Goal: Entertainment & Leisure: Consume media (video, audio)

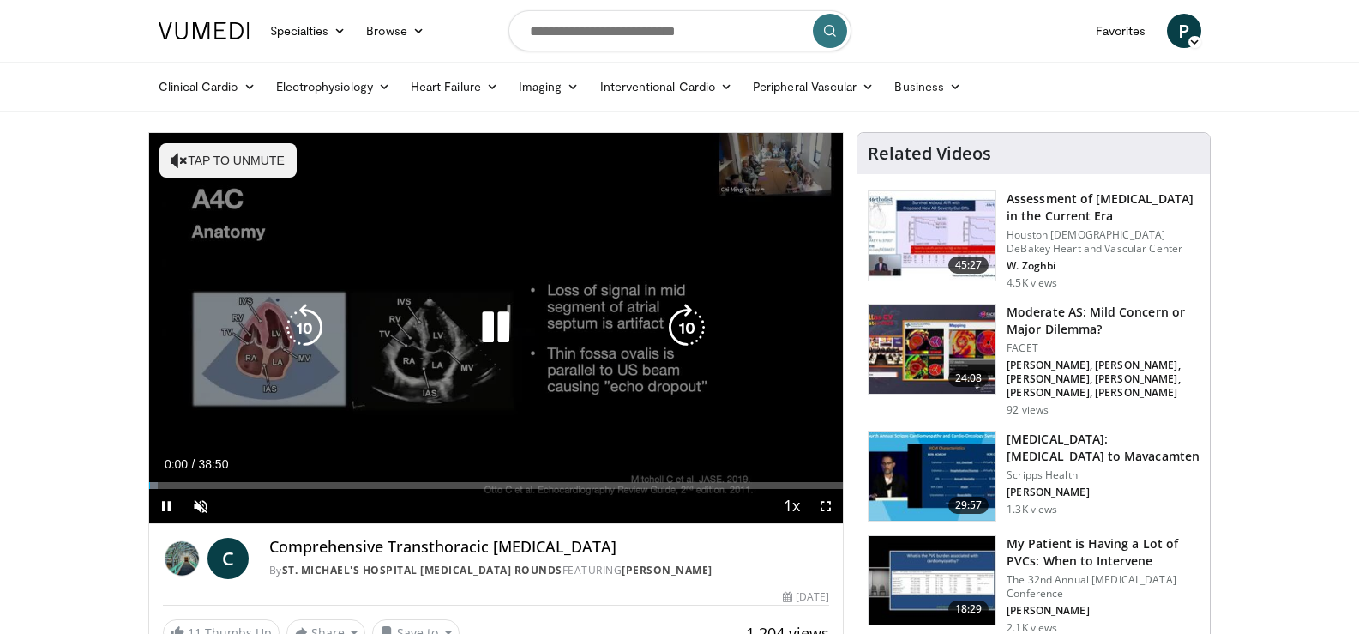
click at [262, 159] on button "Tap to unmute" at bounding box center [228, 160] width 137 height 34
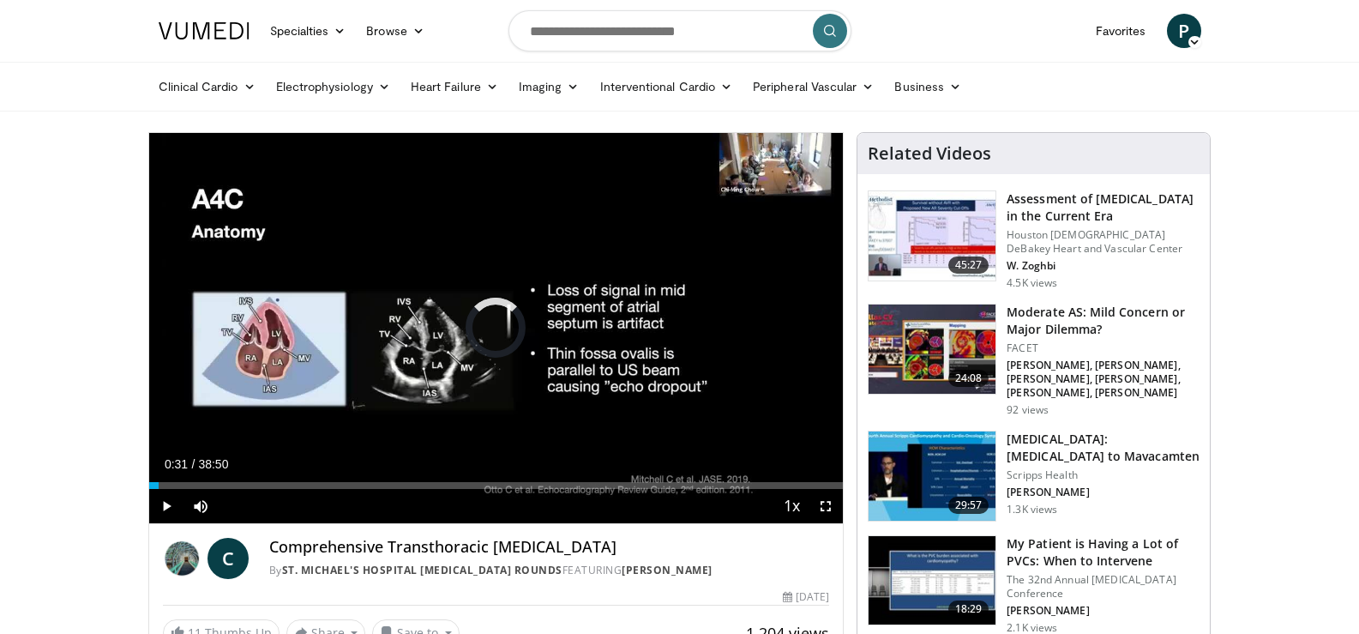
drag, startPoint x: 159, startPoint y: 481, endPoint x: 335, endPoint y: 489, distance: 176.8
click at [335, 489] on div "Current Time 0:31 / Duration 38:50 Play Skip Backward Skip Forward Mute Loaded …" at bounding box center [496, 506] width 695 height 34
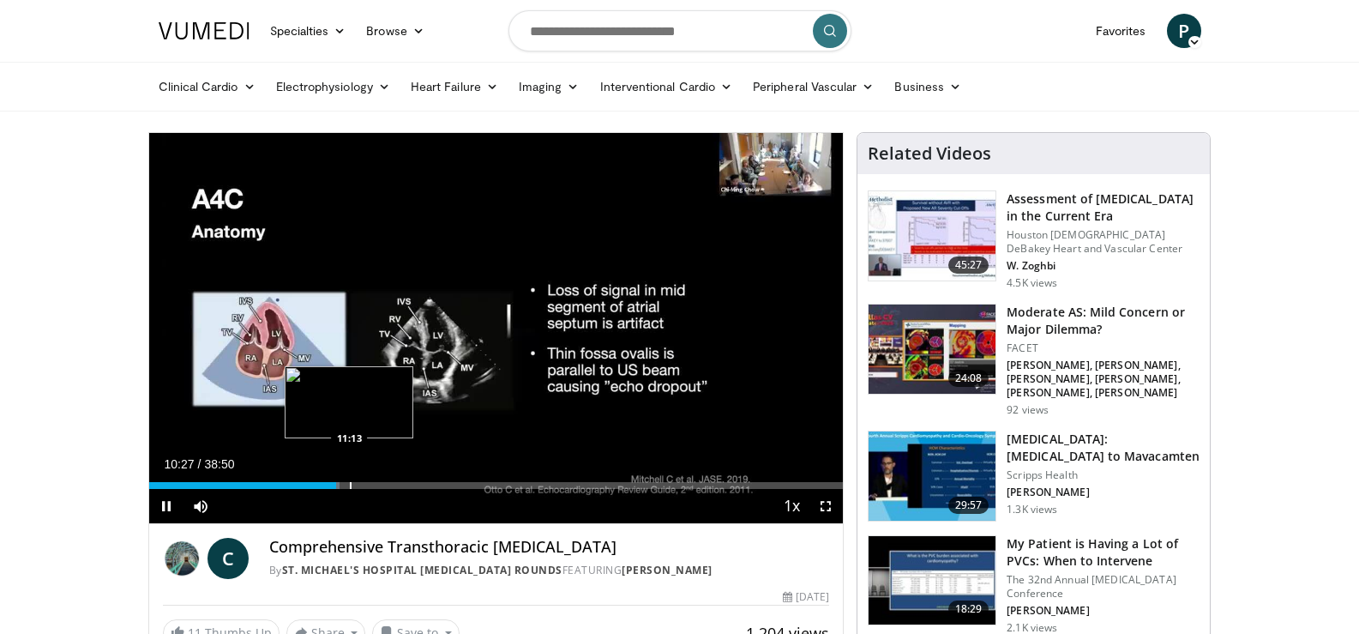
click at [350, 487] on div "Progress Bar" at bounding box center [351, 485] width 2 height 7
click at [381, 476] on div "Loaded : 29.12% 12:59 12:59" at bounding box center [496, 481] width 695 height 16
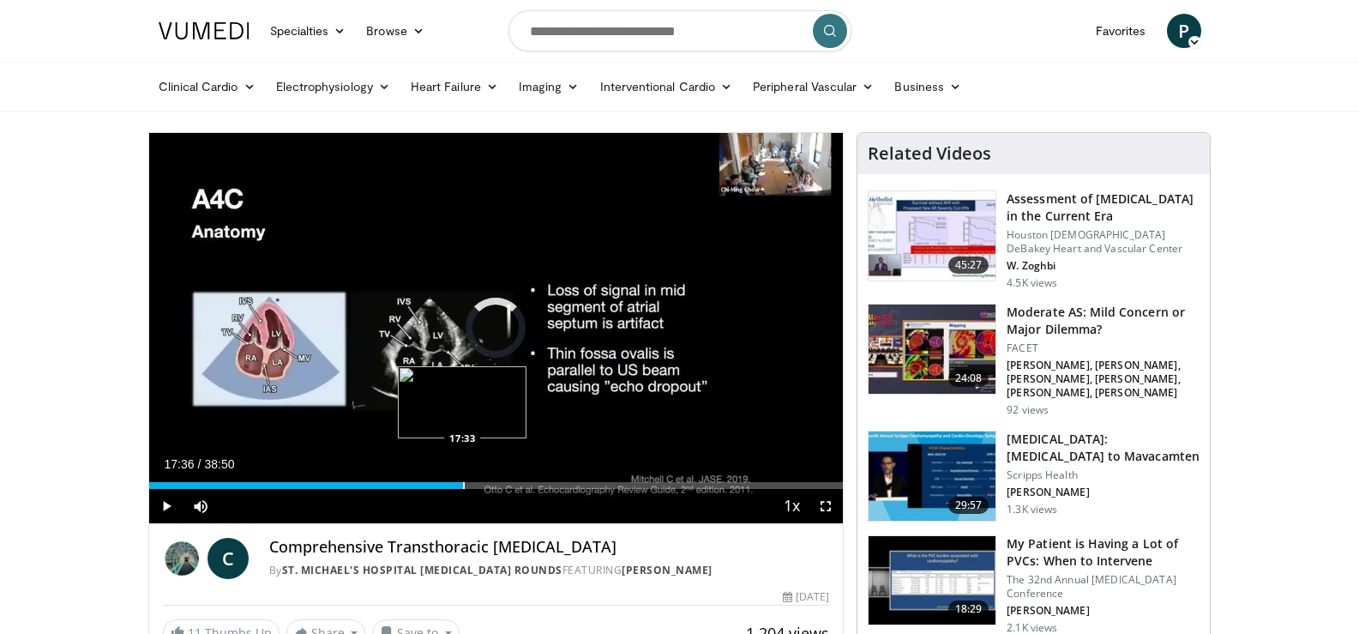
click at [463, 482] on div "Progress Bar" at bounding box center [464, 485] width 2 height 7
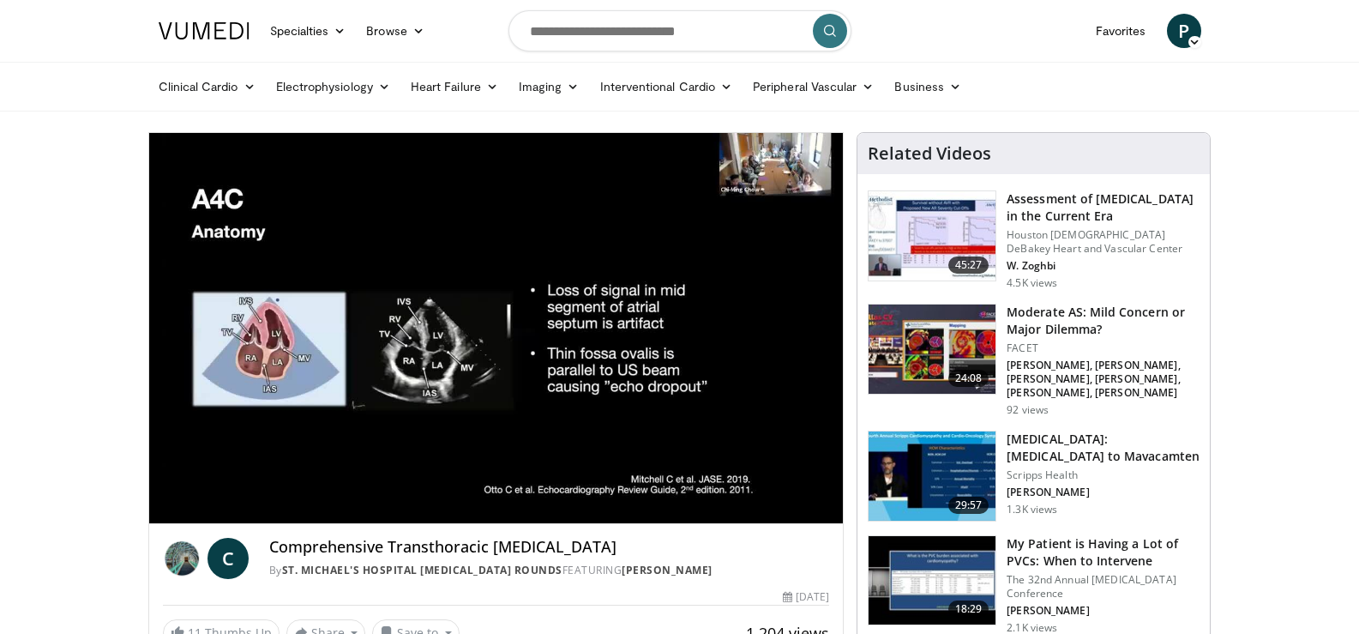
click at [477, 485] on div "10 seconds Tap to unmute" at bounding box center [496, 328] width 695 height 390
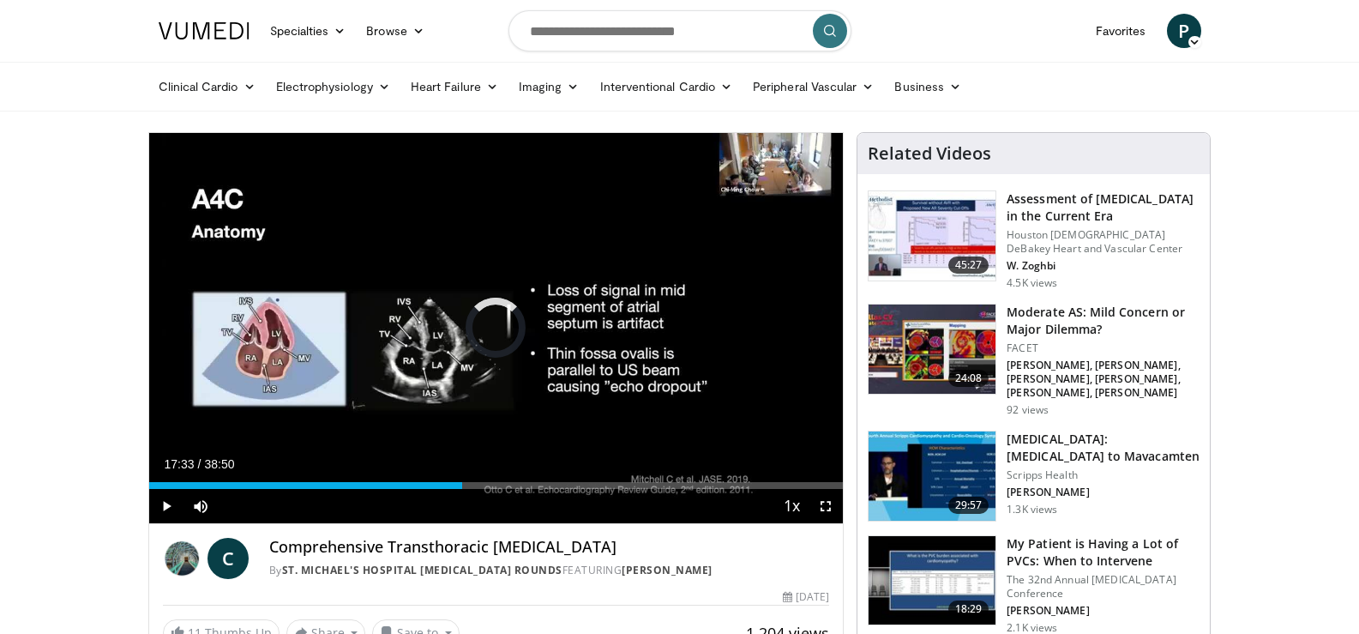
drag, startPoint x: 461, startPoint y: 482, endPoint x: 447, endPoint y: 467, distance: 20.0
click at [447, 489] on div "Current Time 17:33 / Duration 38:50 Play Skip Backward Skip Forward Mute Loaded…" at bounding box center [496, 506] width 695 height 34
click at [441, 487] on div "Progress Bar" at bounding box center [442, 485] width 2 height 7
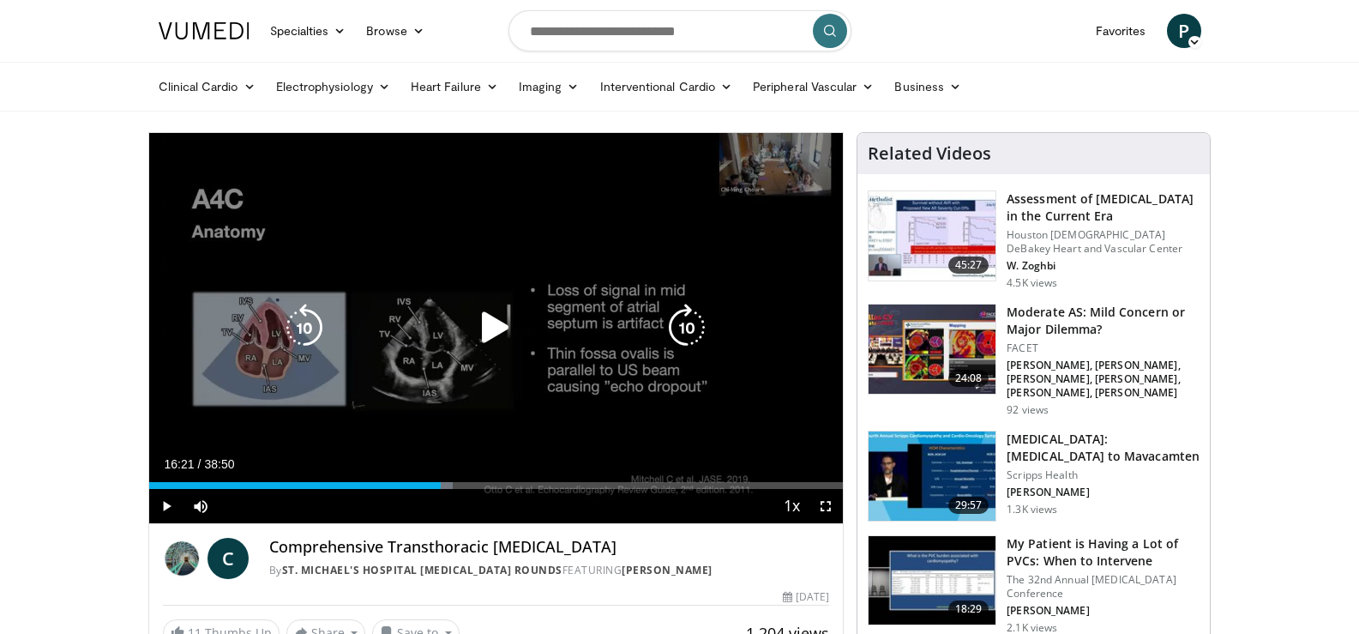
click at [489, 316] on icon "Video Player" at bounding box center [496, 328] width 48 height 48
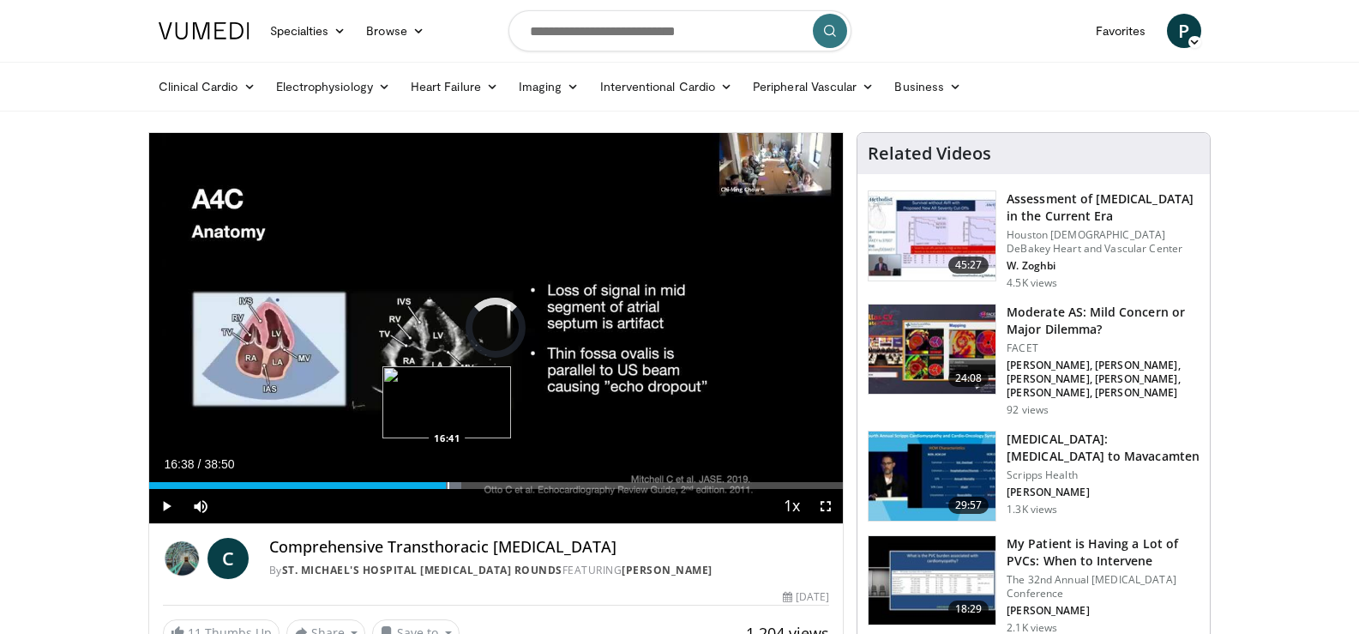
click at [448, 484] on div "Progress Bar" at bounding box center [449, 485] width 2 height 7
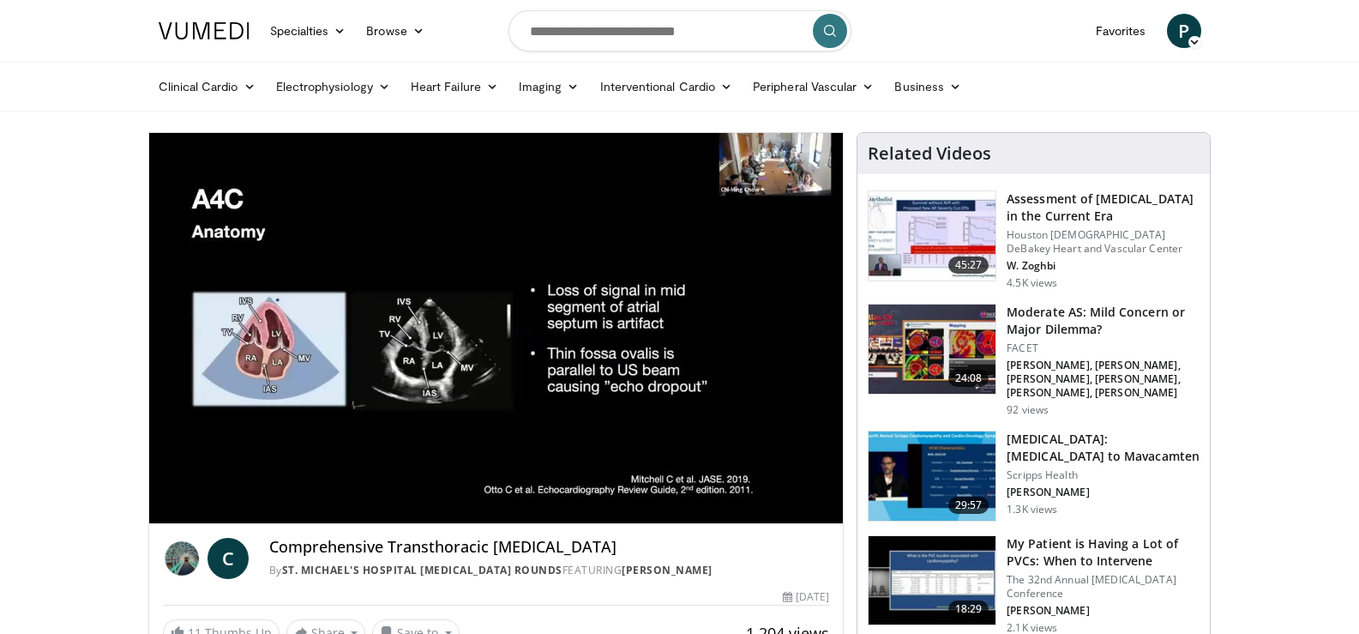
click at [451, 484] on video-js "**********" at bounding box center [496, 328] width 695 height 391
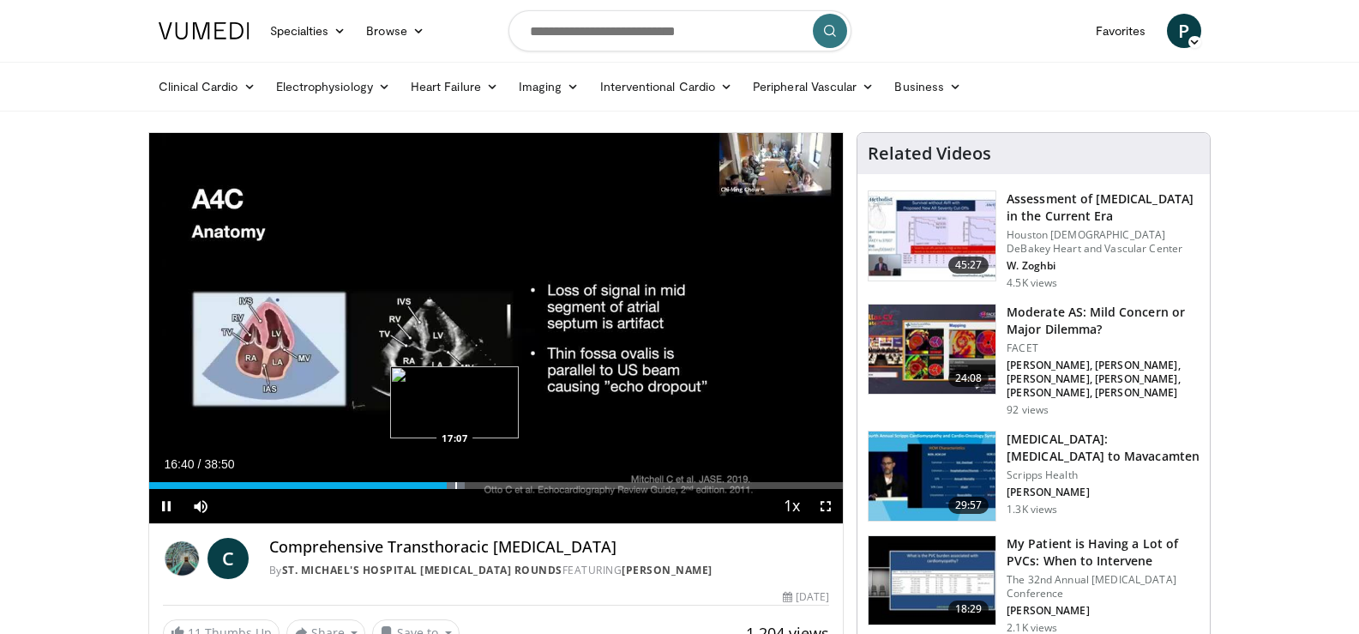
click at [455, 484] on div "Progress Bar" at bounding box center [456, 485] width 2 height 7
click at [161, 504] on span "Video Player" at bounding box center [166, 506] width 34 height 34
